Goal: Task Accomplishment & Management: Use online tool/utility

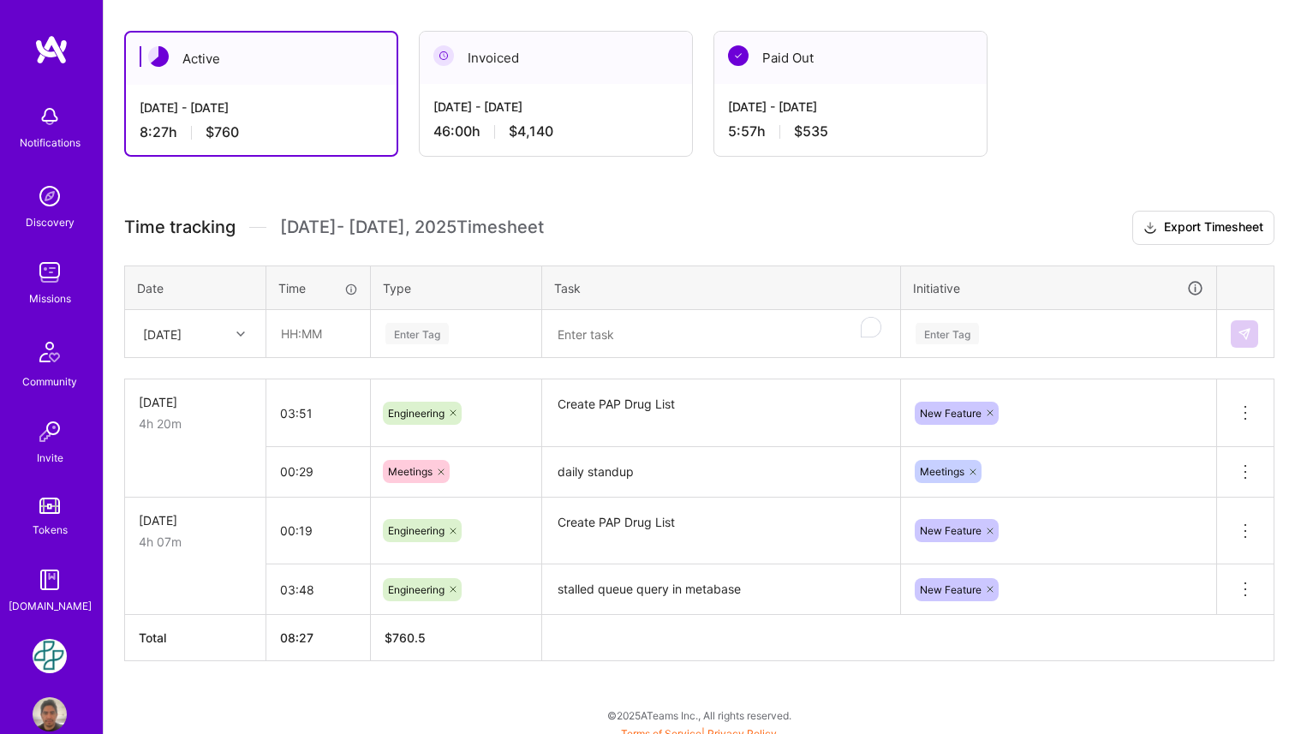
scroll to position [295, 0]
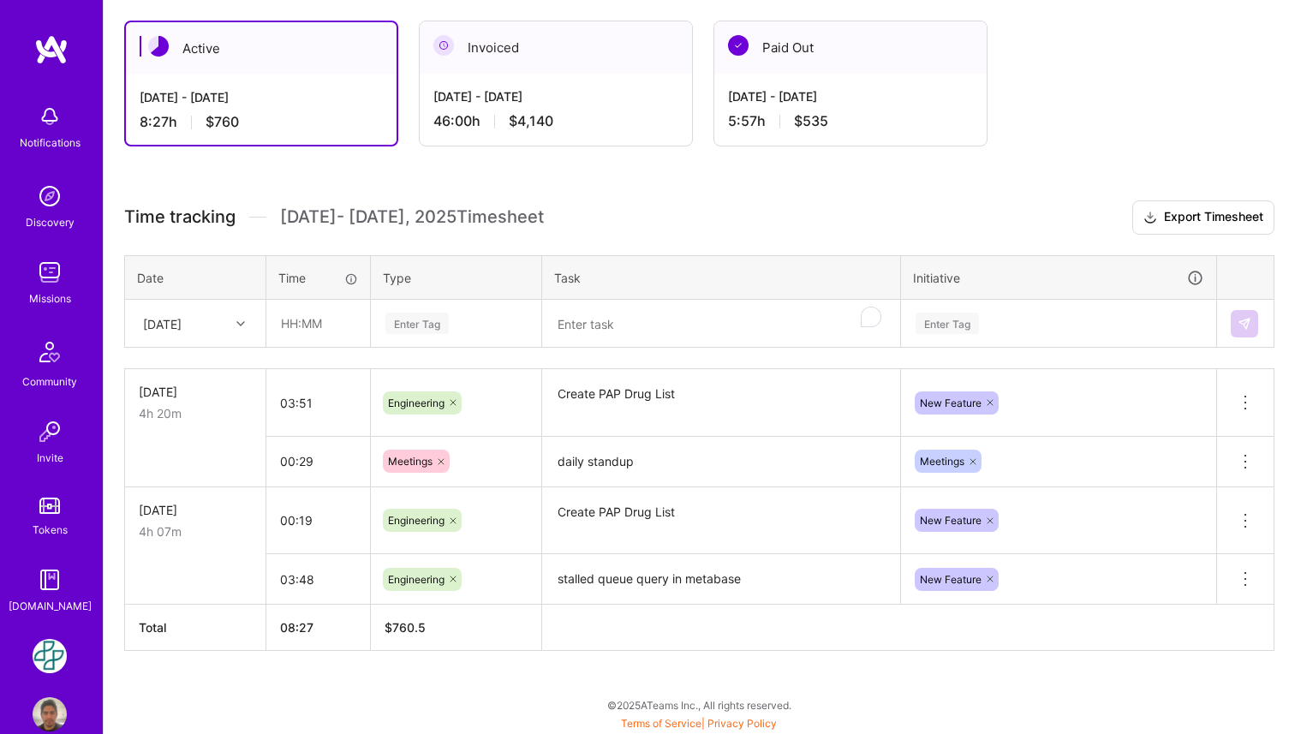
click at [224, 316] on div "[DATE]" at bounding box center [181, 323] width 95 height 28
click at [221, 394] on div "[DATE]" at bounding box center [195, 404] width 139 height 32
click at [327, 318] on input "text" at bounding box center [318, 323] width 102 height 45
type input "00:53"
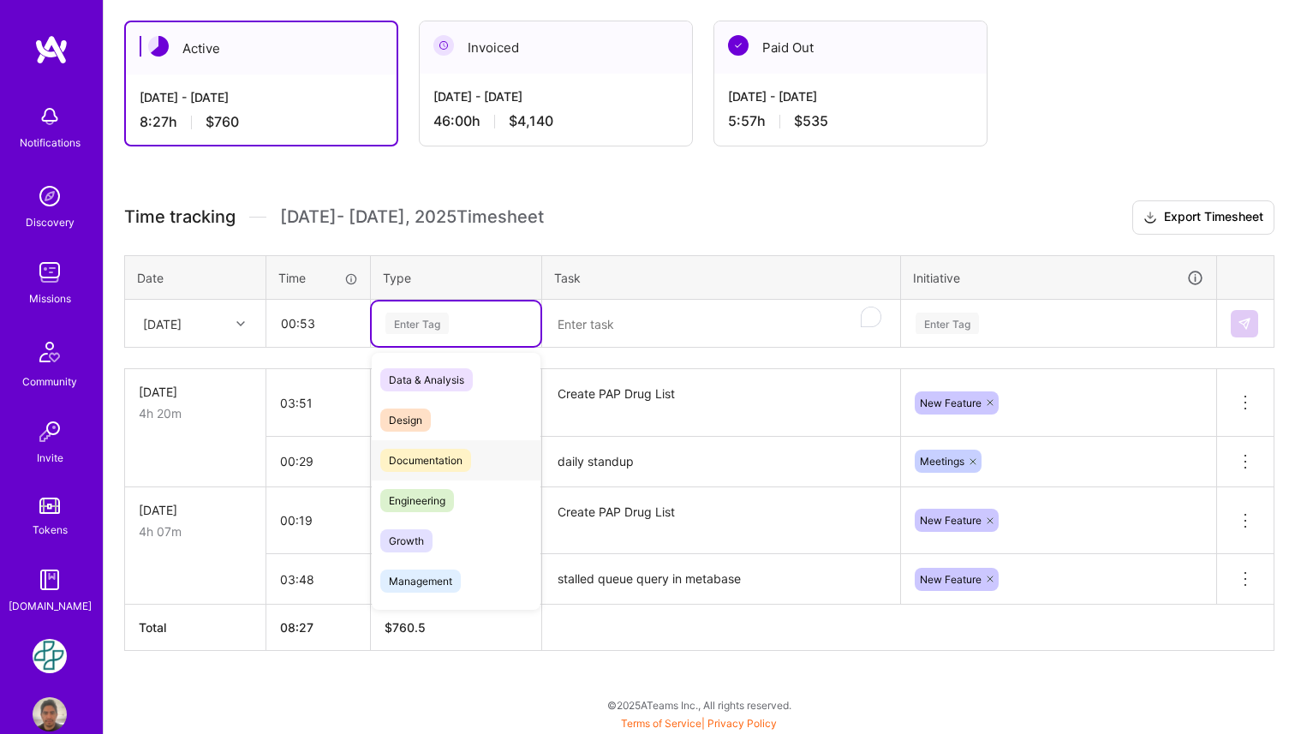
click at [409, 497] on span "Engineering" at bounding box center [417, 500] width 74 height 23
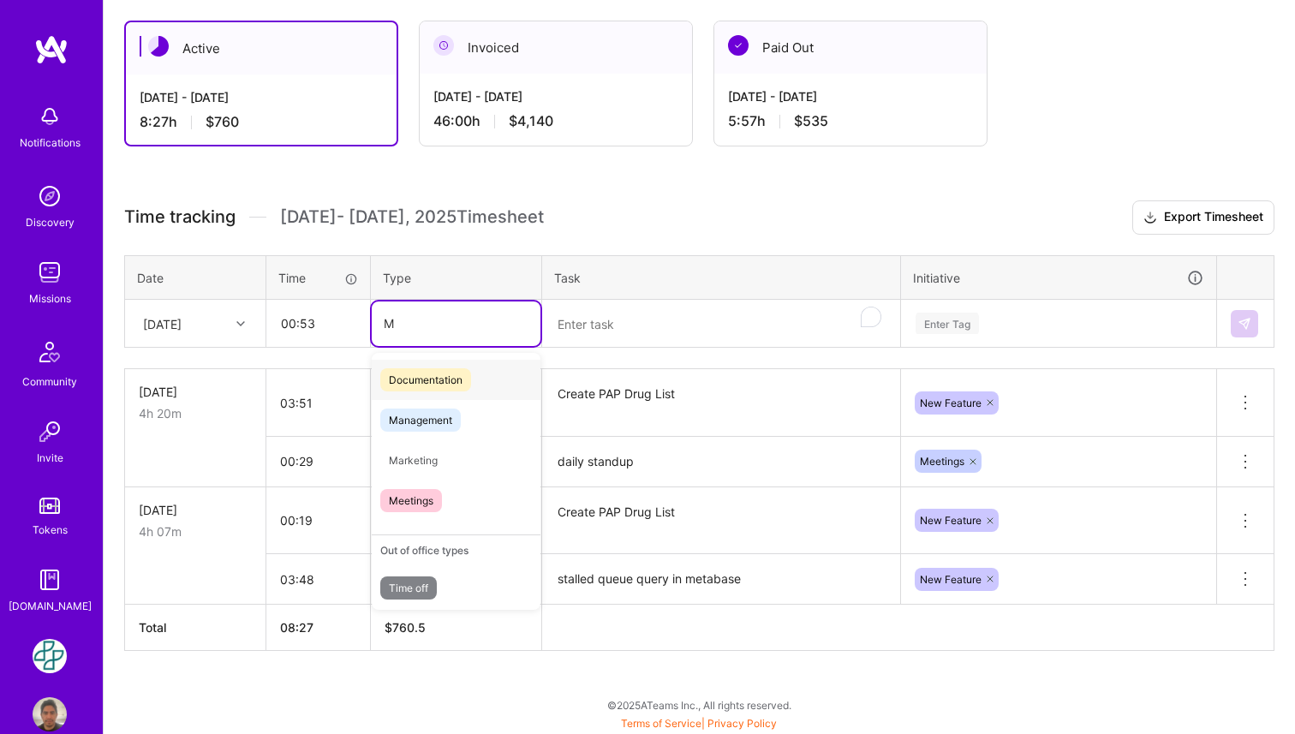
type input "Me"
click at [450, 453] on div "Meetings" at bounding box center [456, 460] width 169 height 40
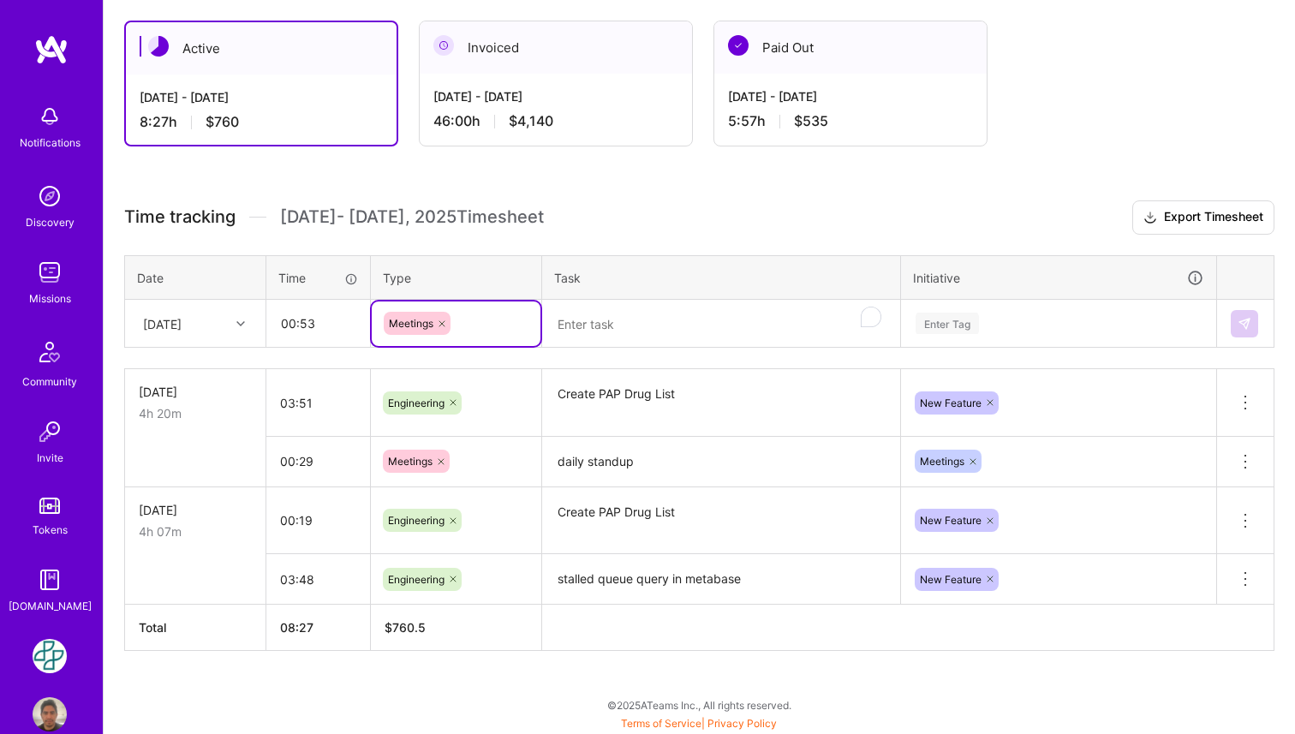
click at [615, 325] on textarea "To enrich screen reader interactions, please activate Accessibility in Grammarl…" at bounding box center [721, 323] width 354 height 45
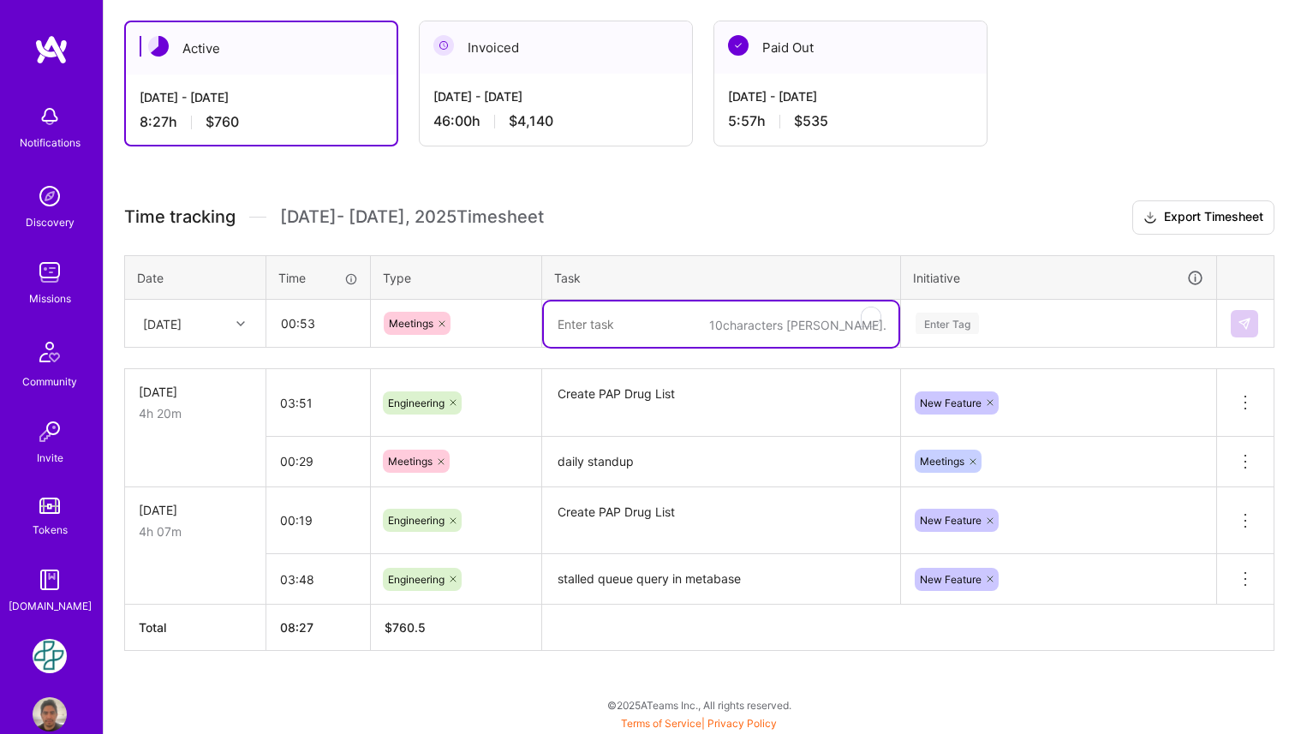
click at [594, 476] on textarea "daily standup" at bounding box center [721, 461] width 354 height 47
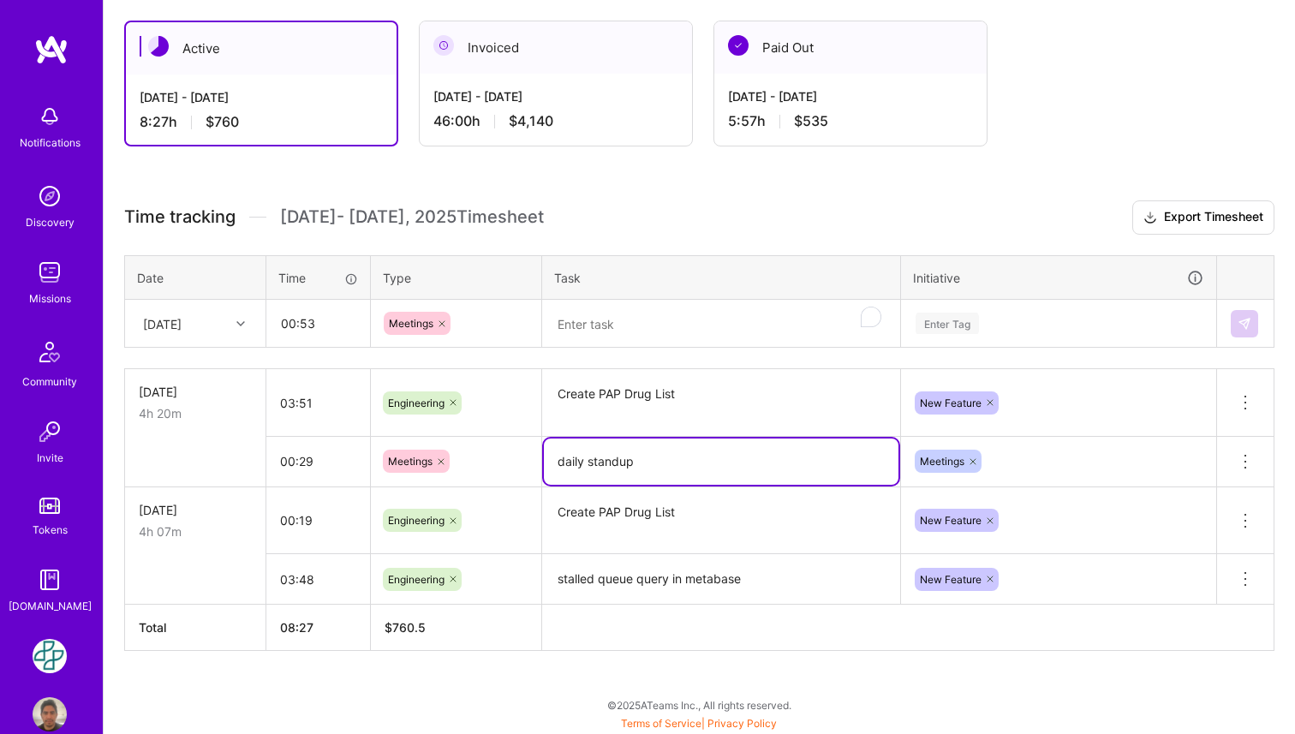
click at [594, 476] on textarea "daily standup" at bounding box center [721, 461] width 354 height 46
click at [613, 343] on textarea "To enrich screen reader interactions, please activate Accessibility in Grammarl…" at bounding box center [721, 323] width 354 height 45
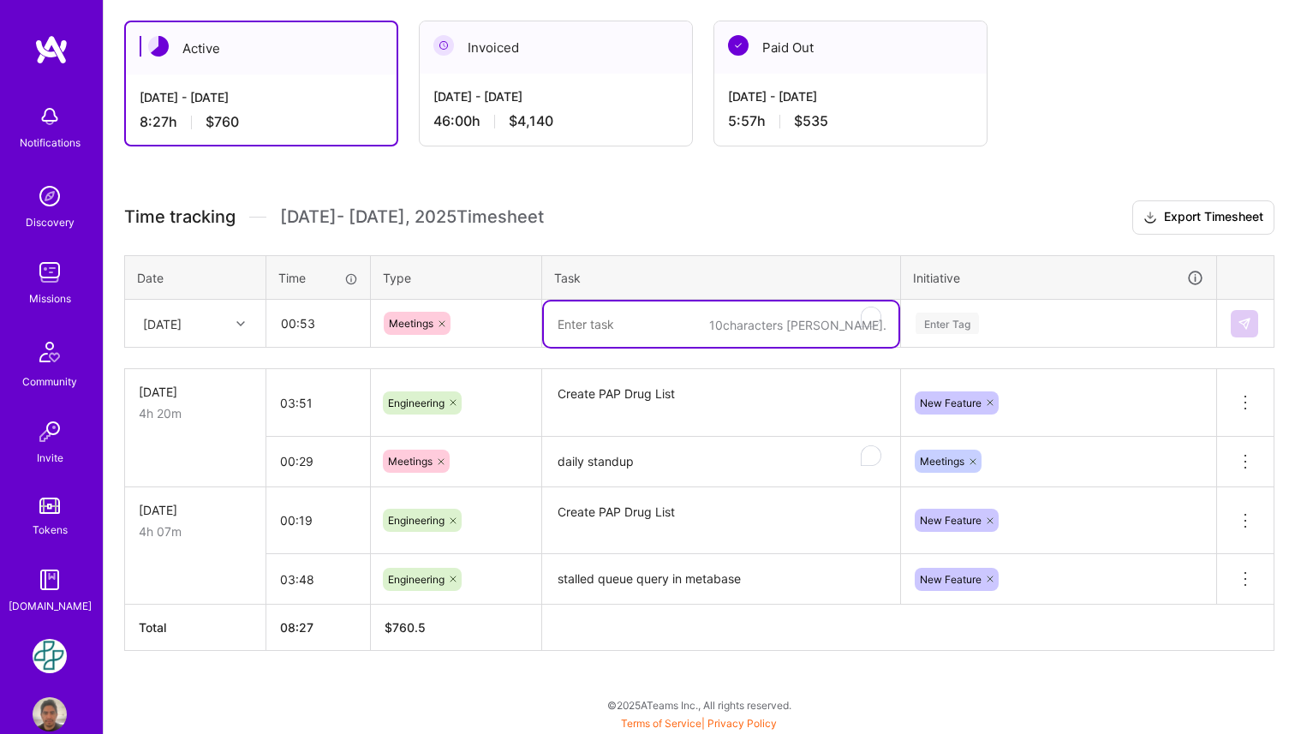
paste textarea "daily standup"
type textarea "daily standup"
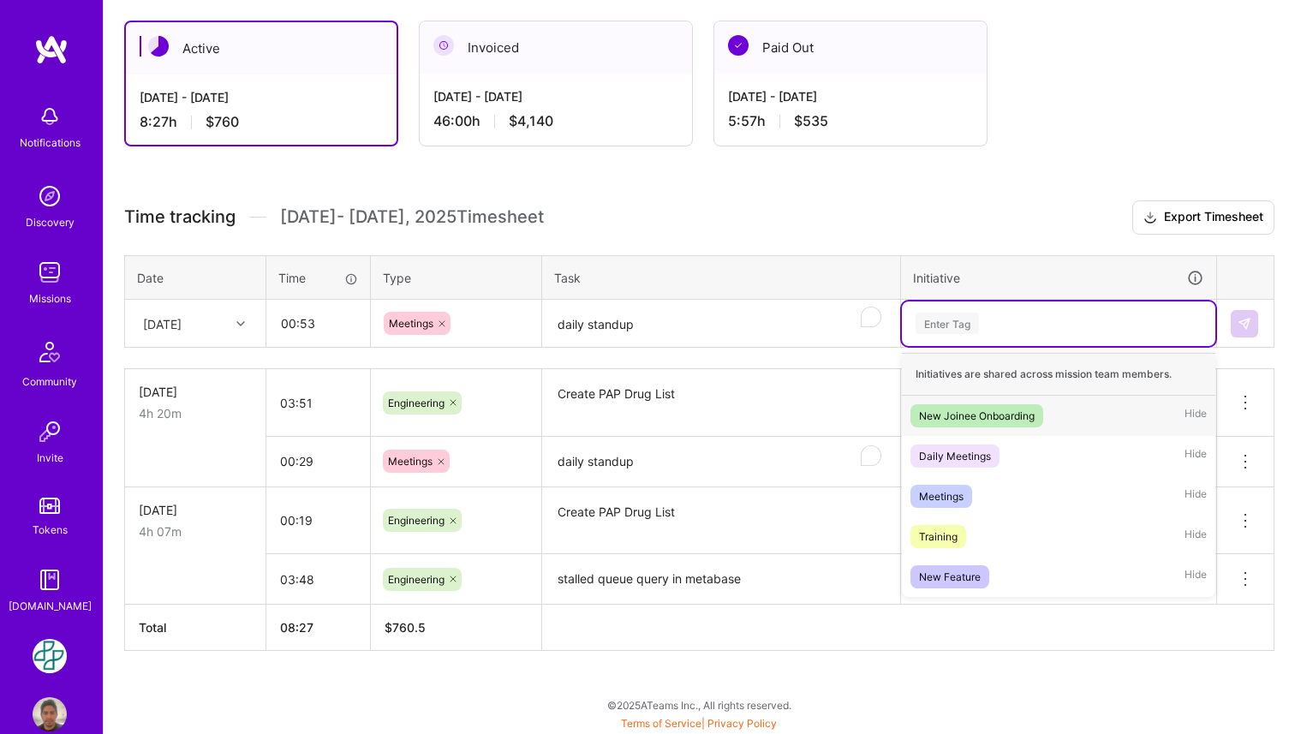
click at [1058, 320] on div "Enter Tag" at bounding box center [1058, 322] width 289 height 21
click at [989, 506] on div "Meetings Hide" at bounding box center [1058, 496] width 313 height 40
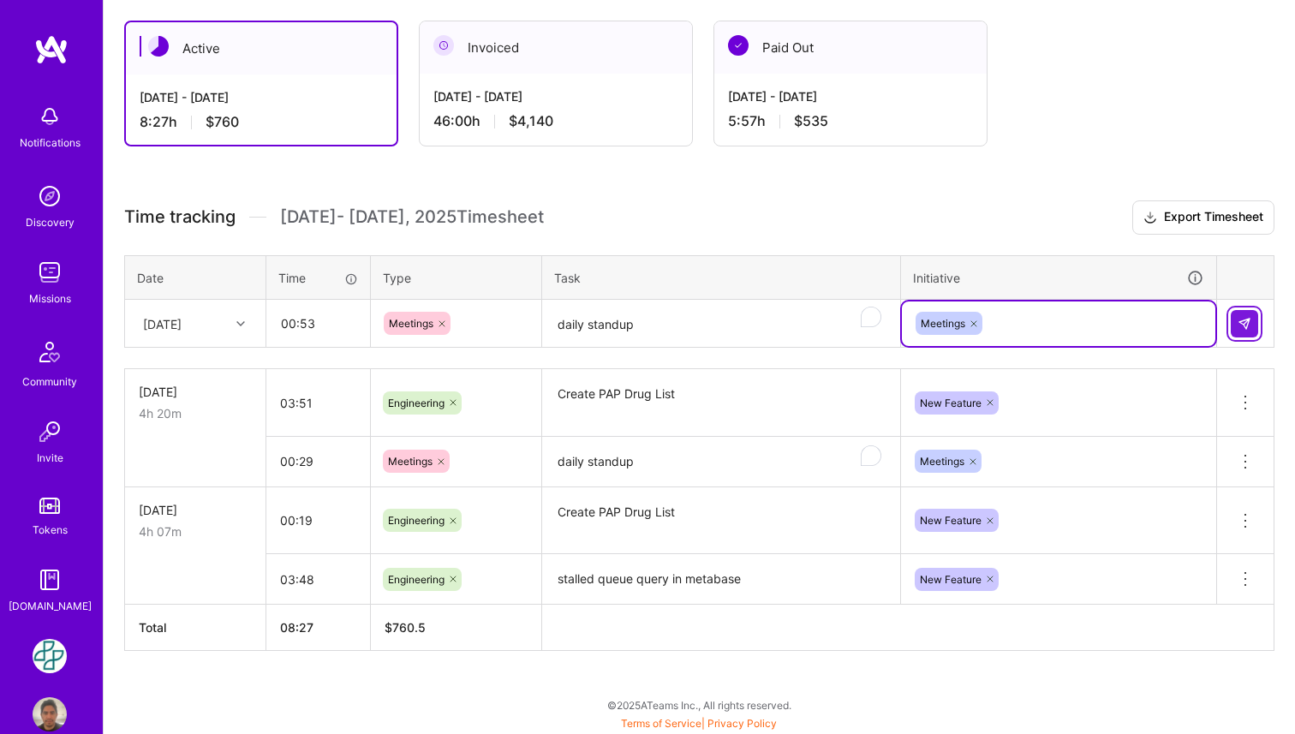
click at [1244, 330] on button at bounding box center [1243, 323] width 27 height 27
